Goal: Book appointment/travel/reservation

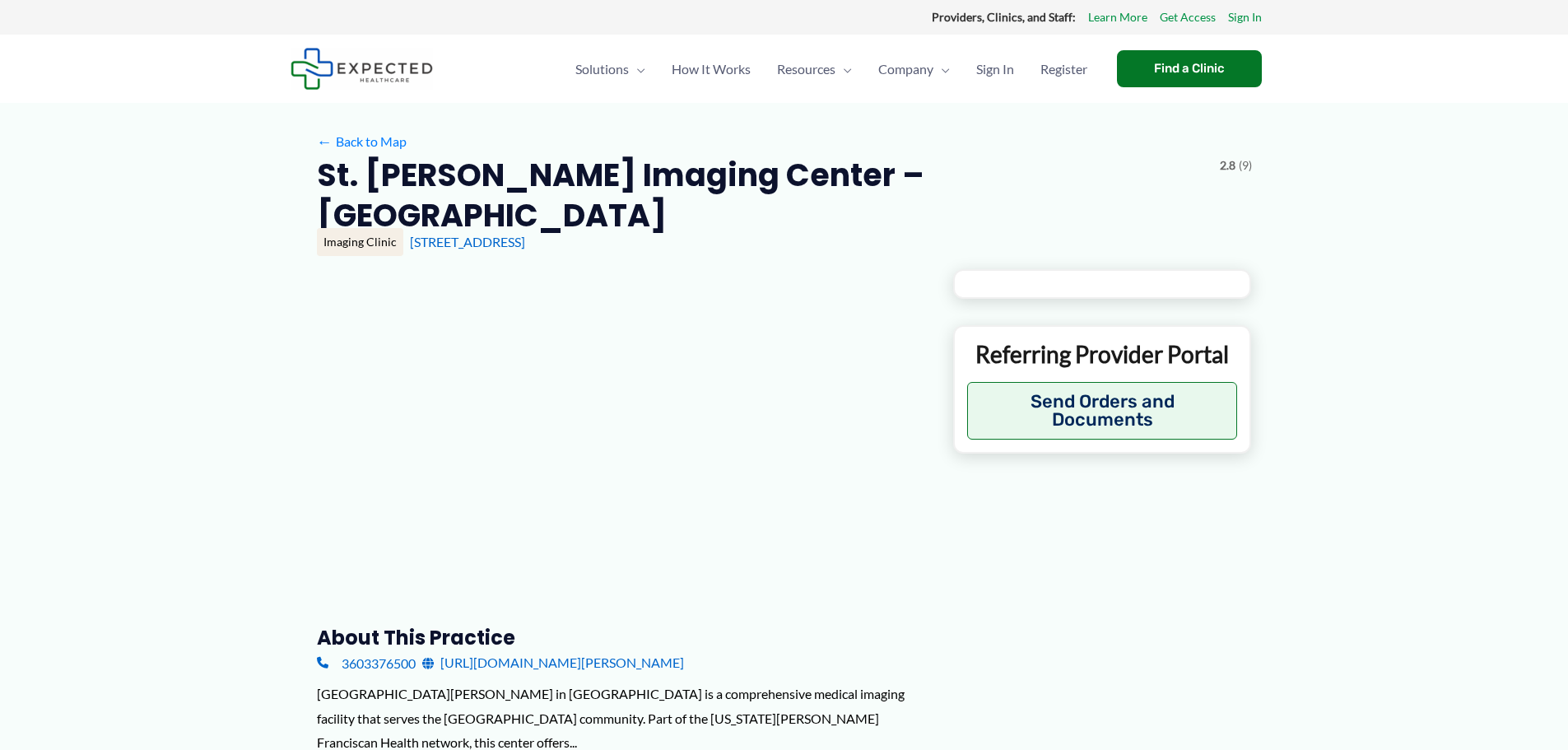
type input "**********"
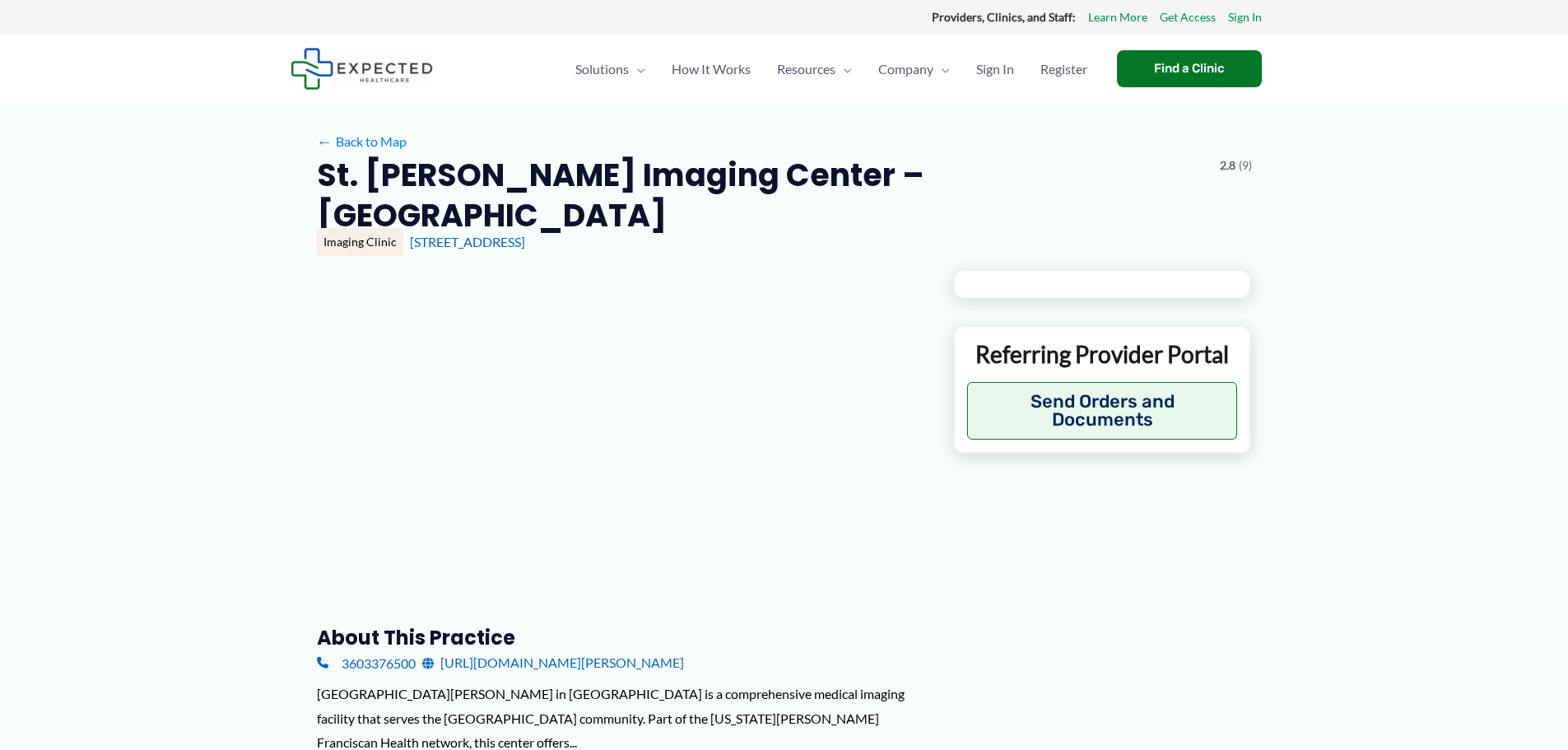
type input "**********"
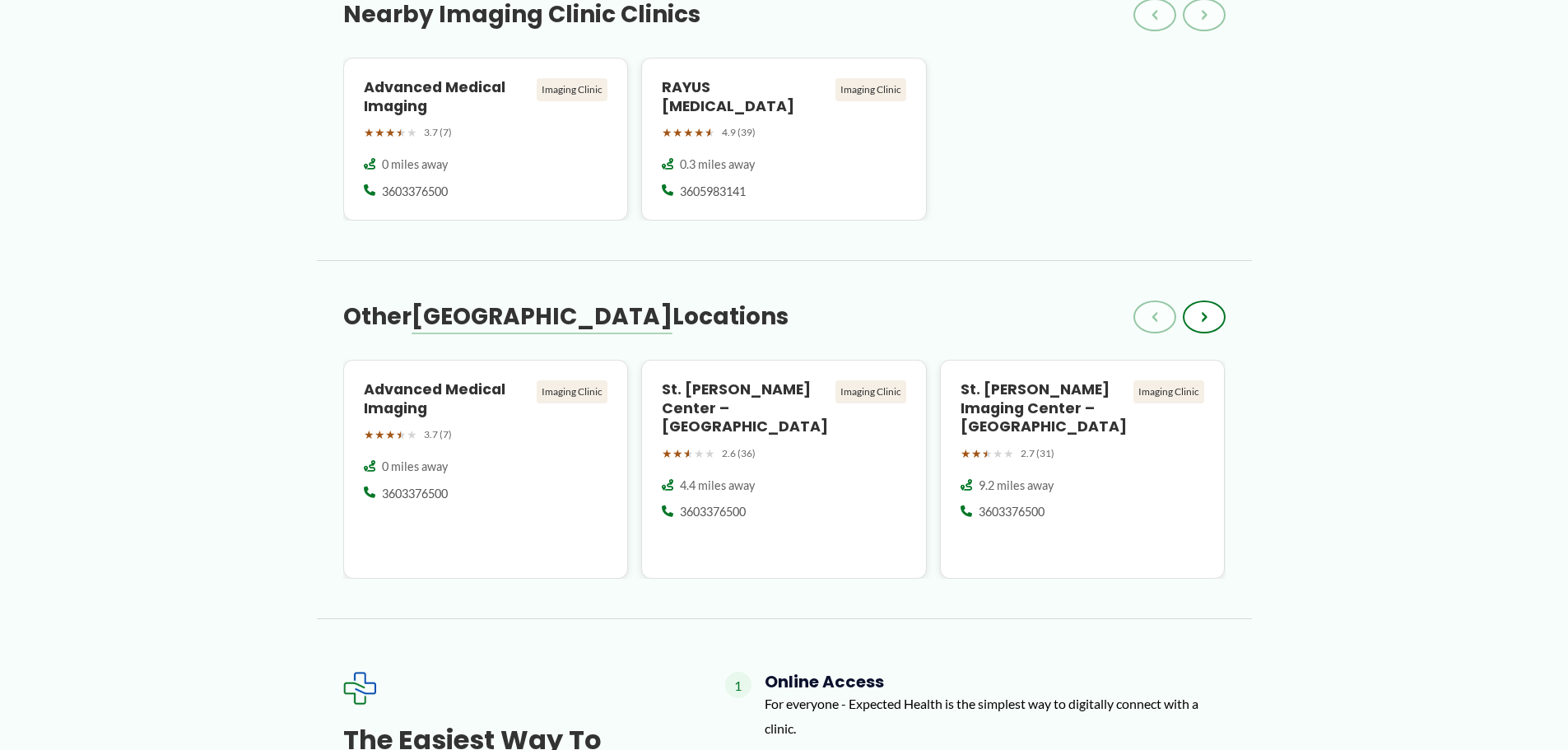
scroll to position [1729, 0]
